Goal: Check status: Check status

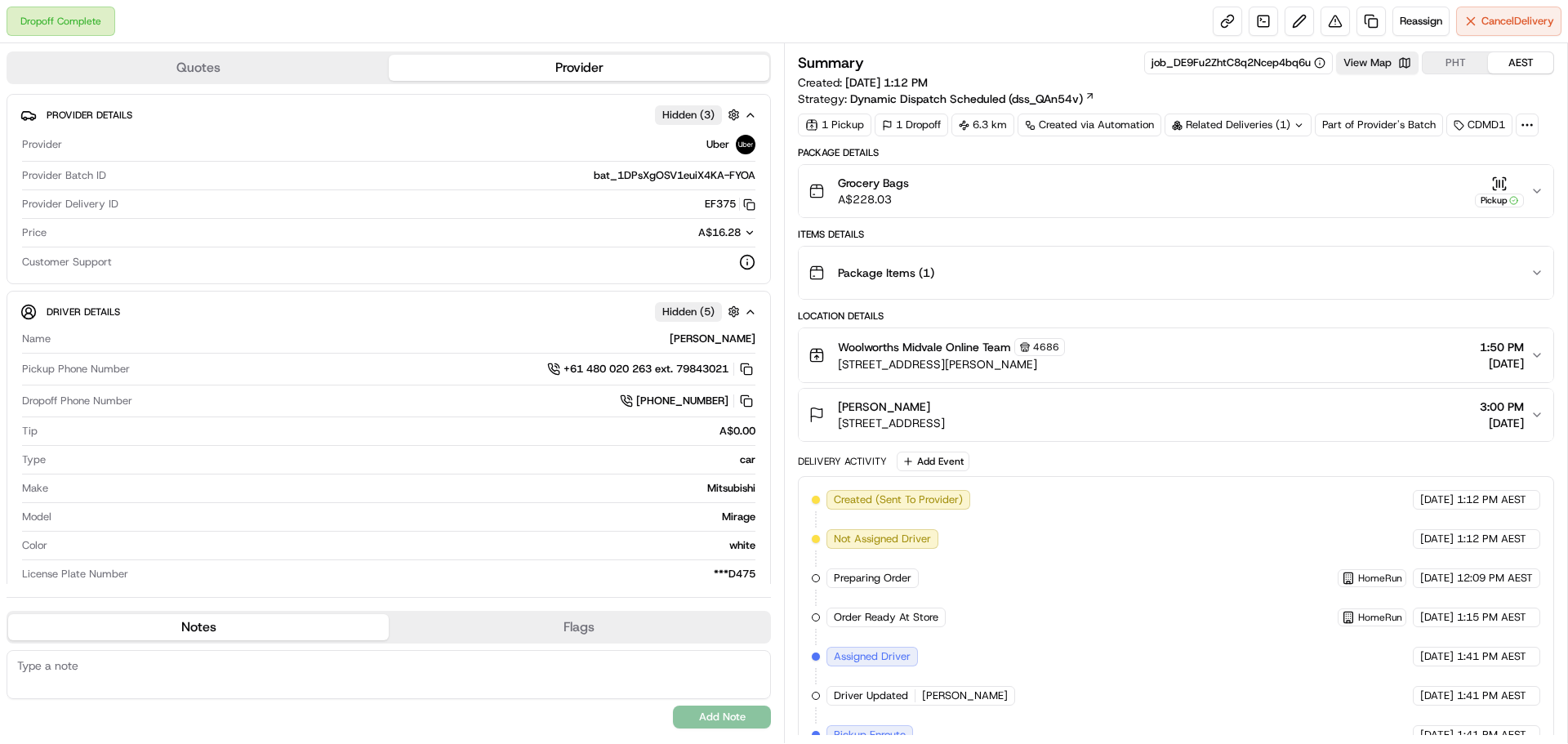
click at [1541, 189] on icon "button" at bounding box center [1536, 191] width 13 height 13
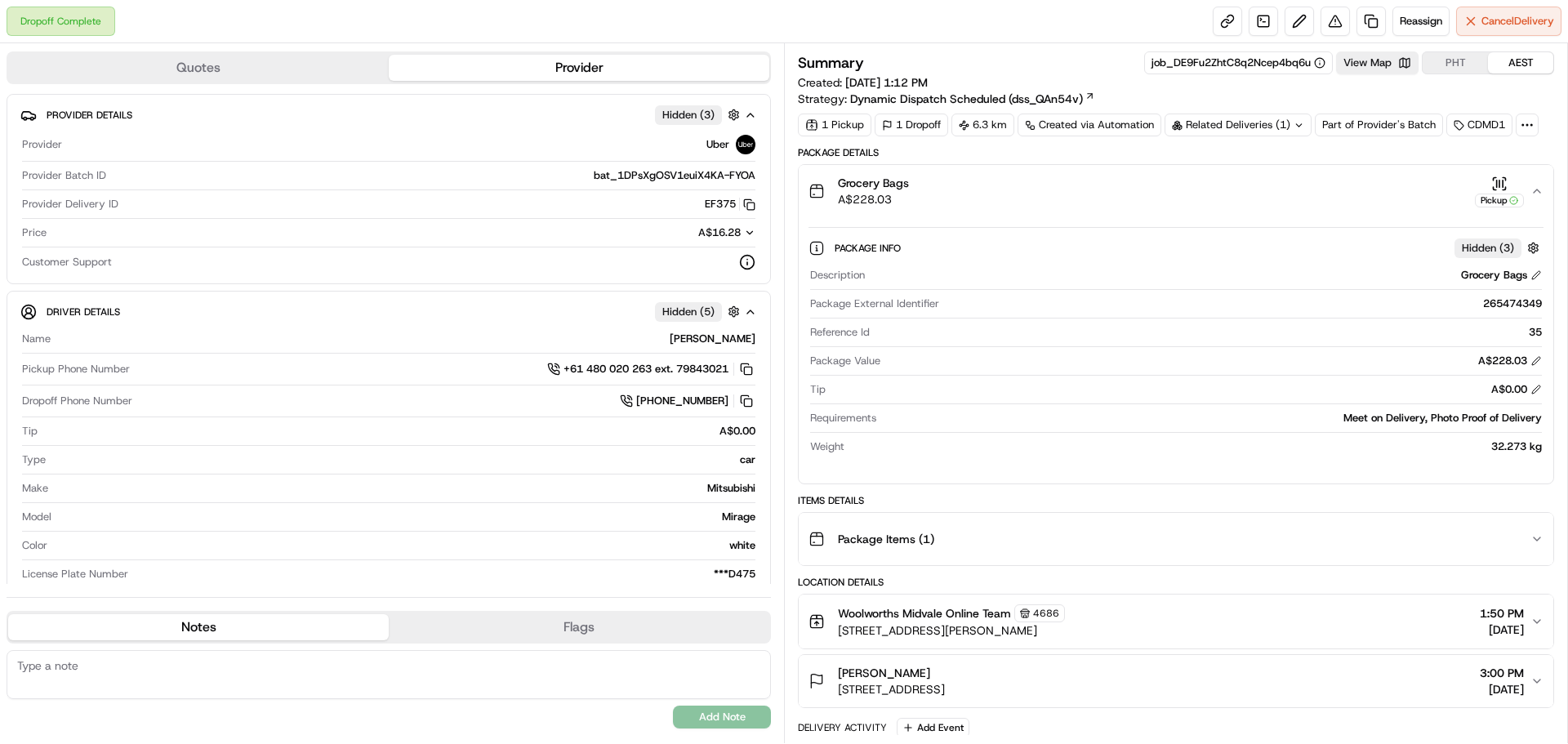
click at [1528, 190] on div "Grocery Bags A$228.03 Pickup" at bounding box center [1169, 191] width 721 height 33
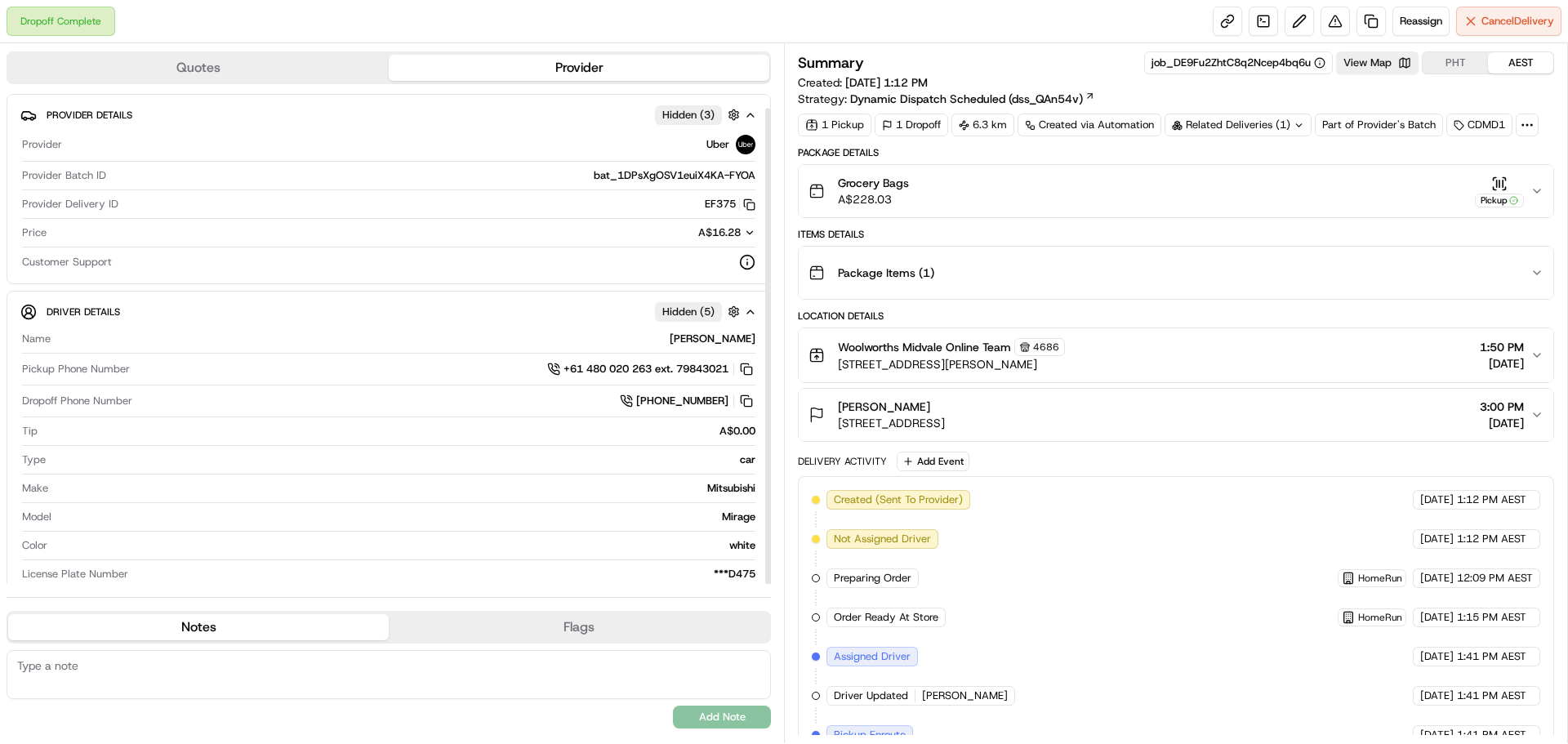
scroll to position [15, 0]
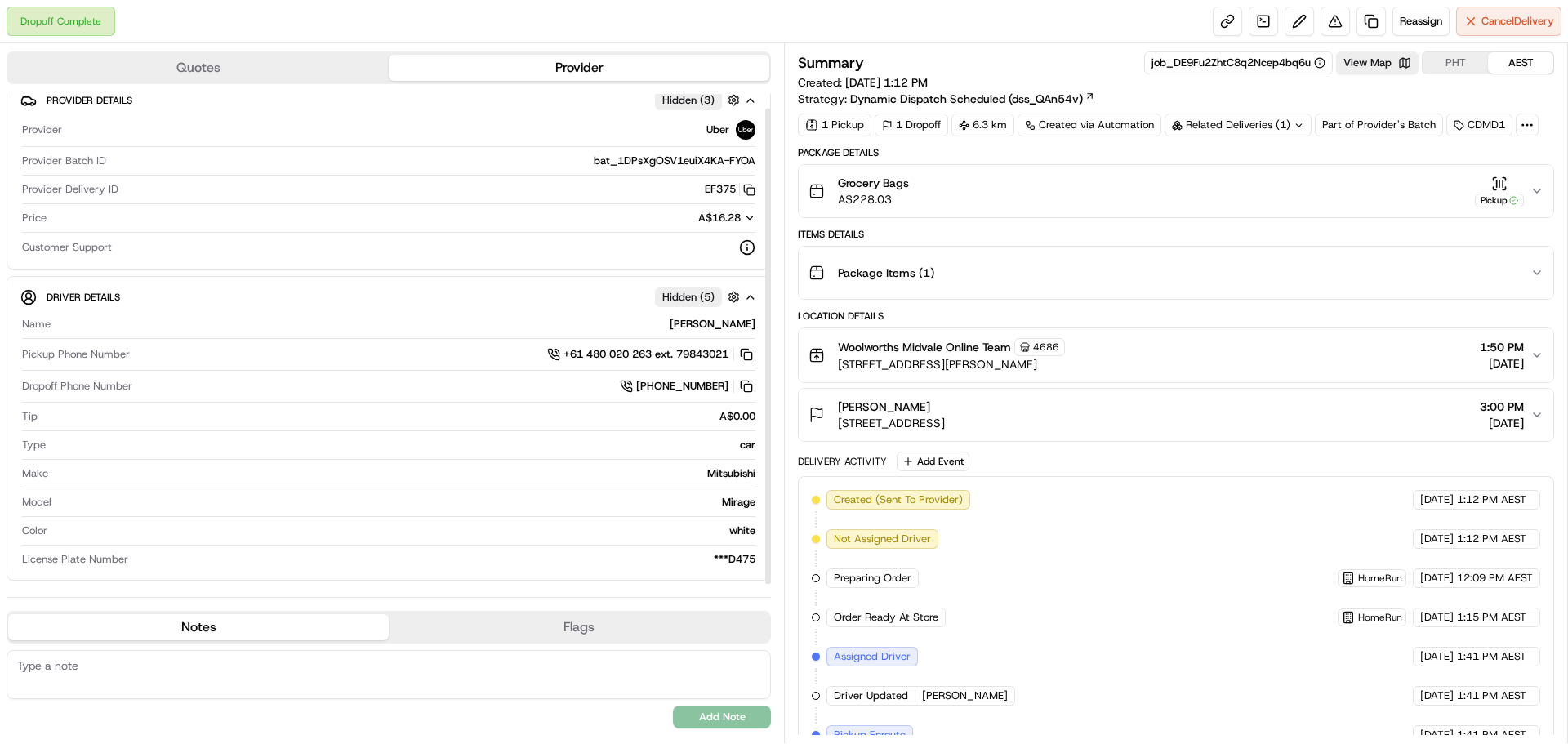
drag, startPoint x: 768, startPoint y: 295, endPoint x: 758, endPoint y: 372, distance: 77.6
click at [768, 373] on div at bounding box center [768, 345] width 5 height 476
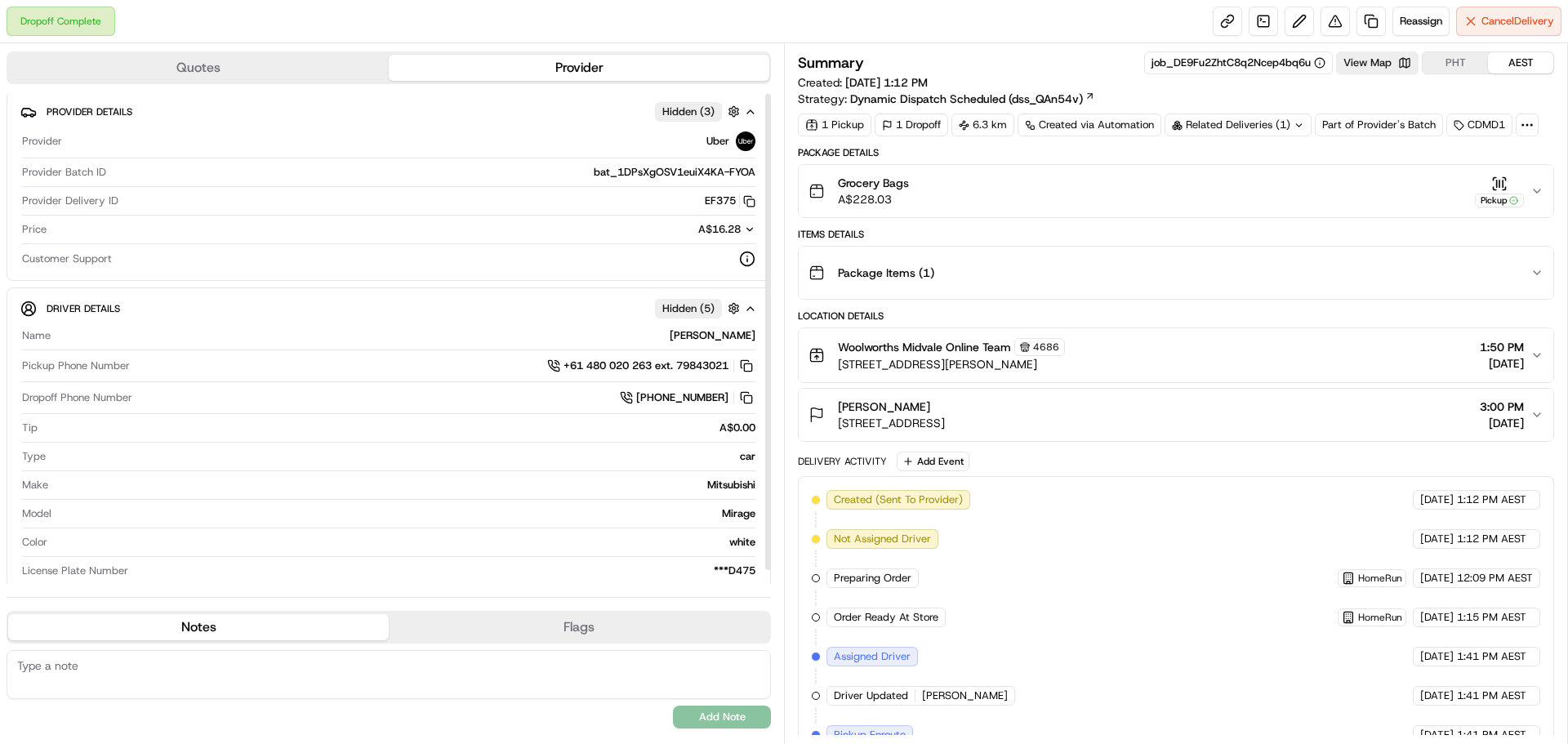
scroll to position [0, 0]
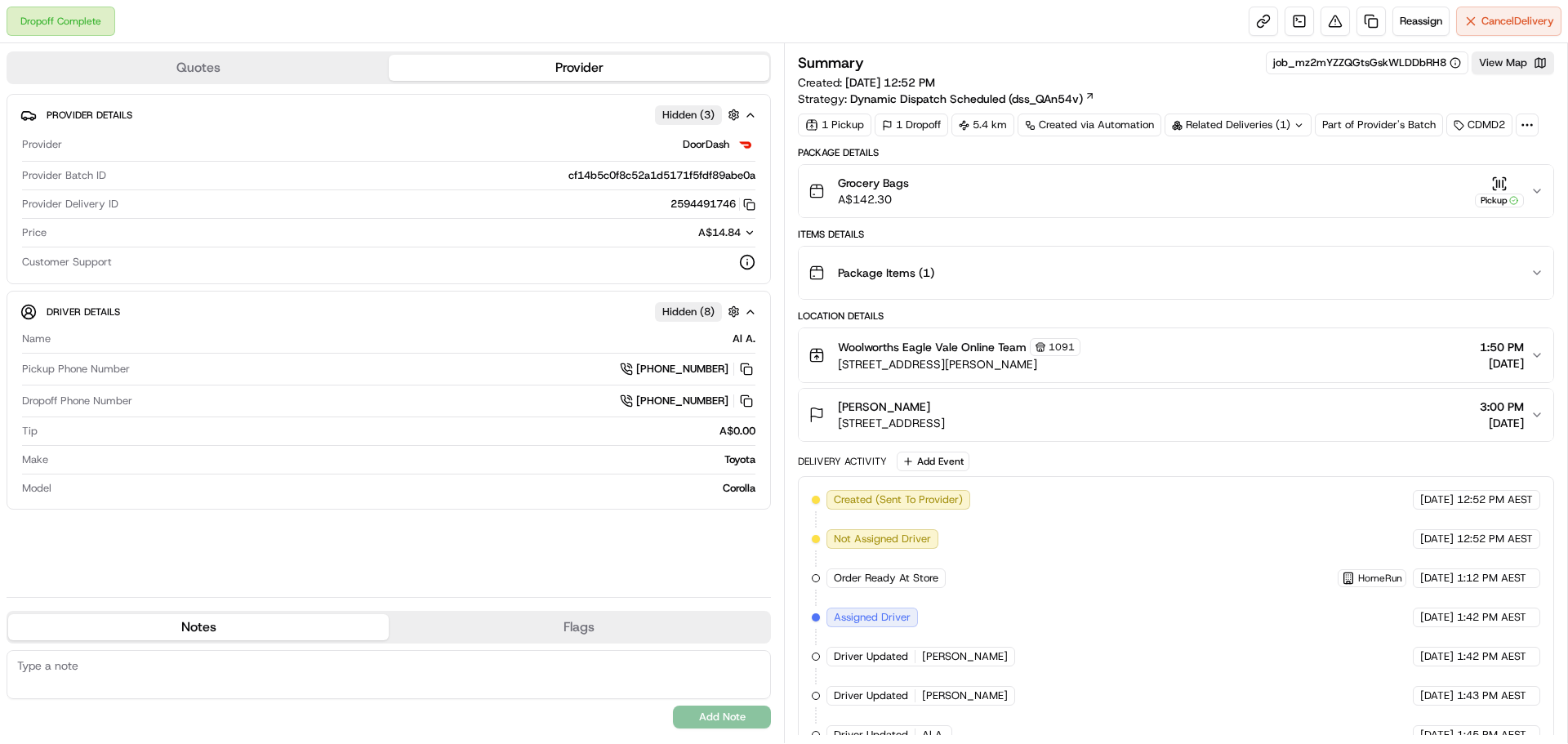
click at [1536, 192] on icon "button" at bounding box center [1536, 191] width 6 height 4
